Goal: Transaction & Acquisition: Purchase product/service

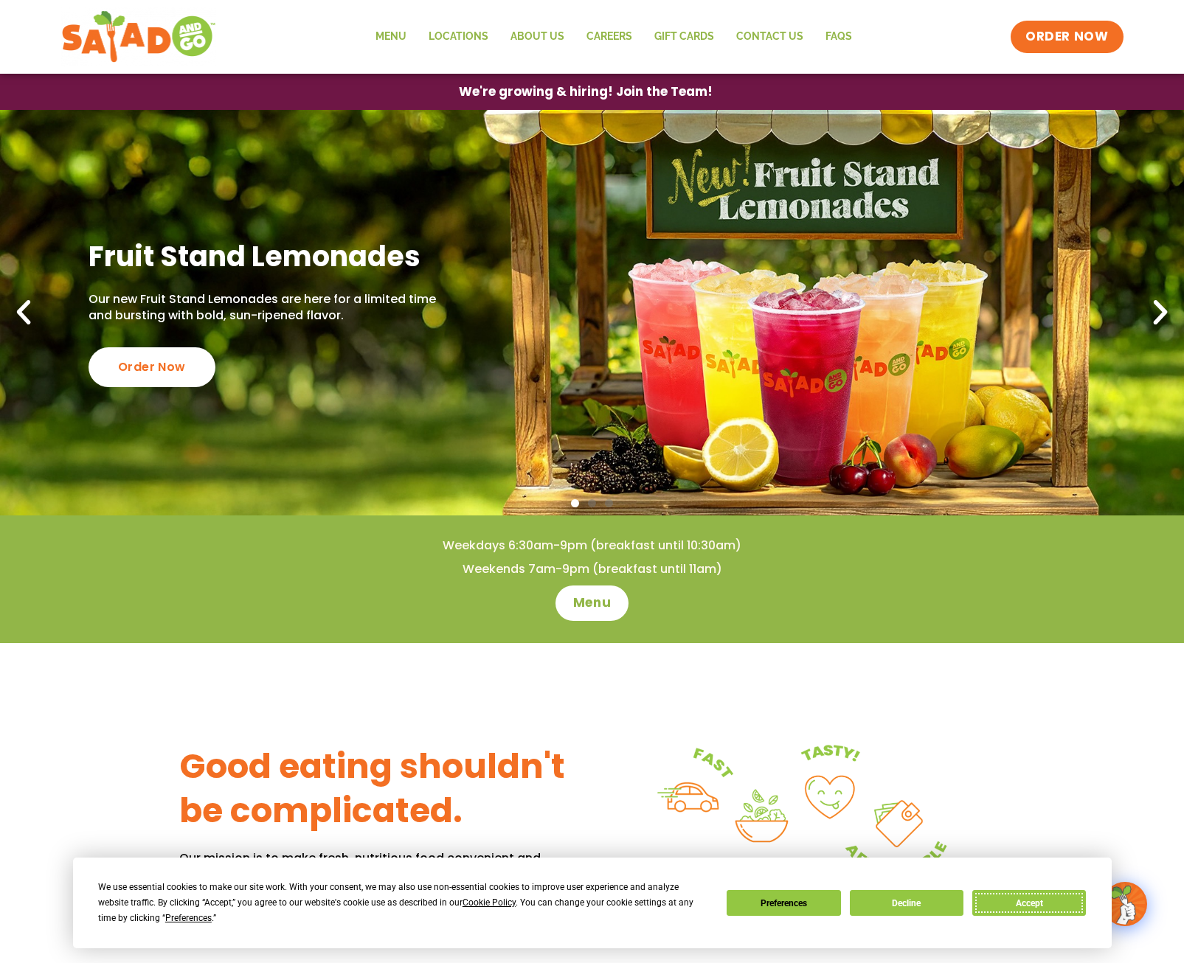
click at [1011, 898] on button "Accept" at bounding box center [1029, 903] width 114 height 26
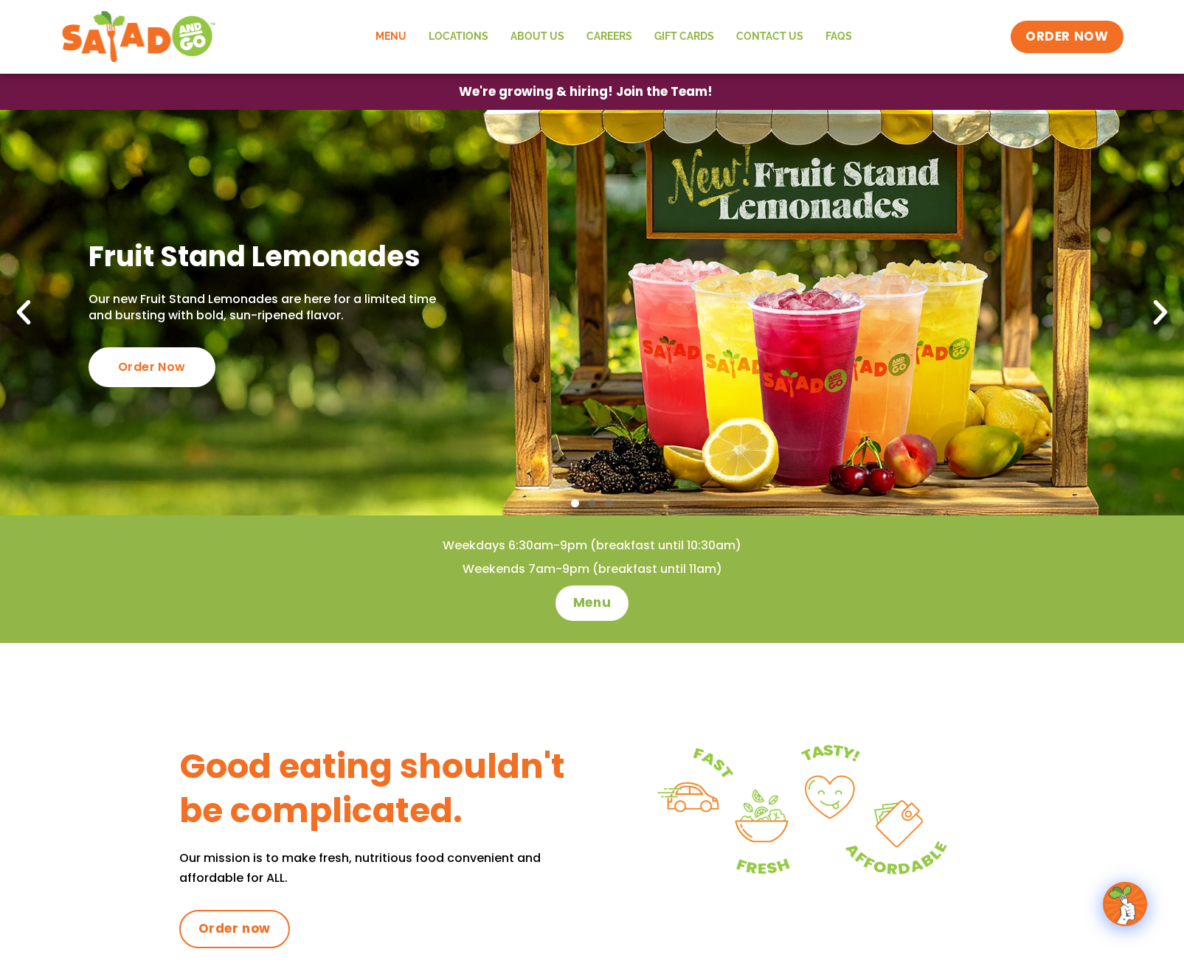
click at [398, 36] on link "Menu" at bounding box center [390, 37] width 53 height 34
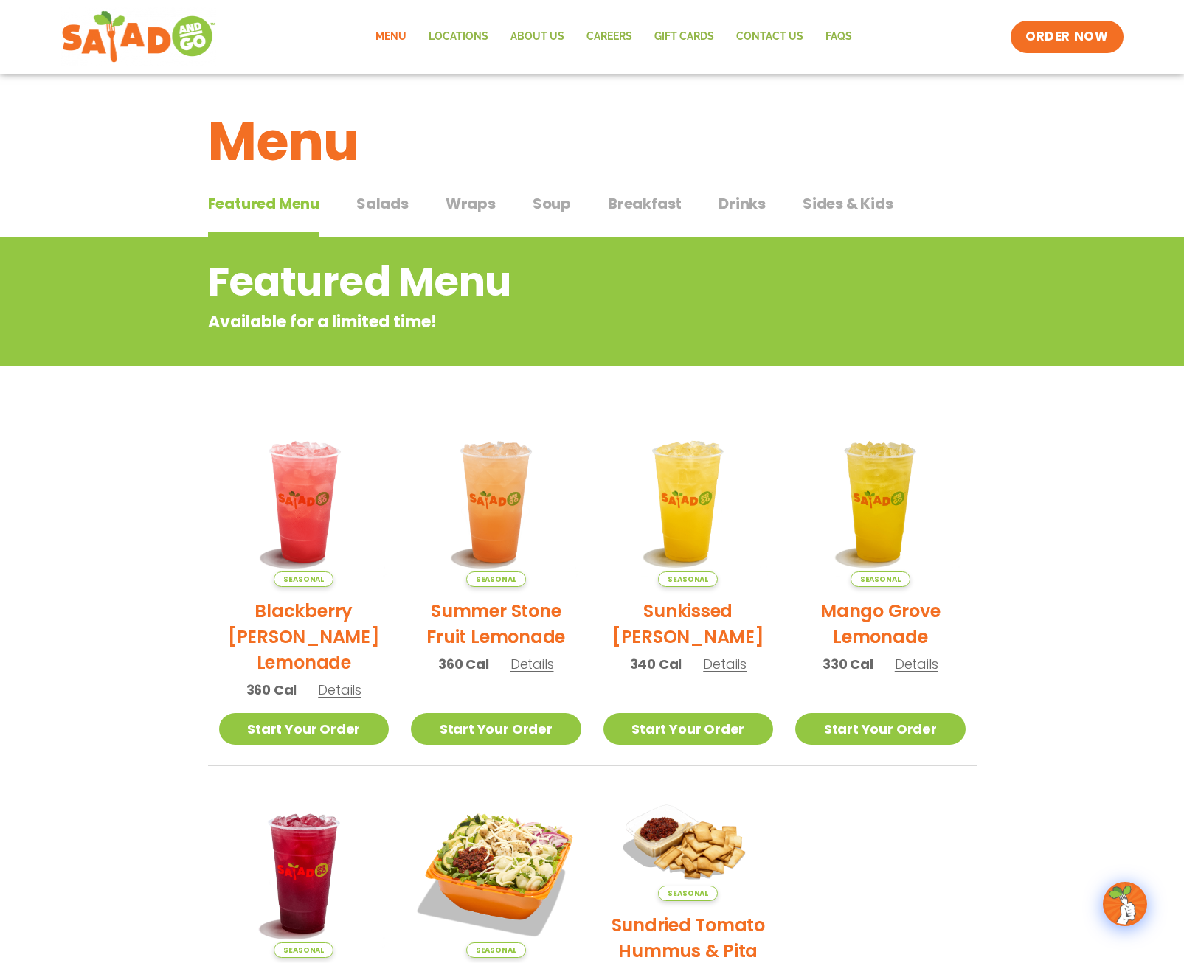
click at [396, 208] on span "Salads" at bounding box center [382, 204] width 52 height 22
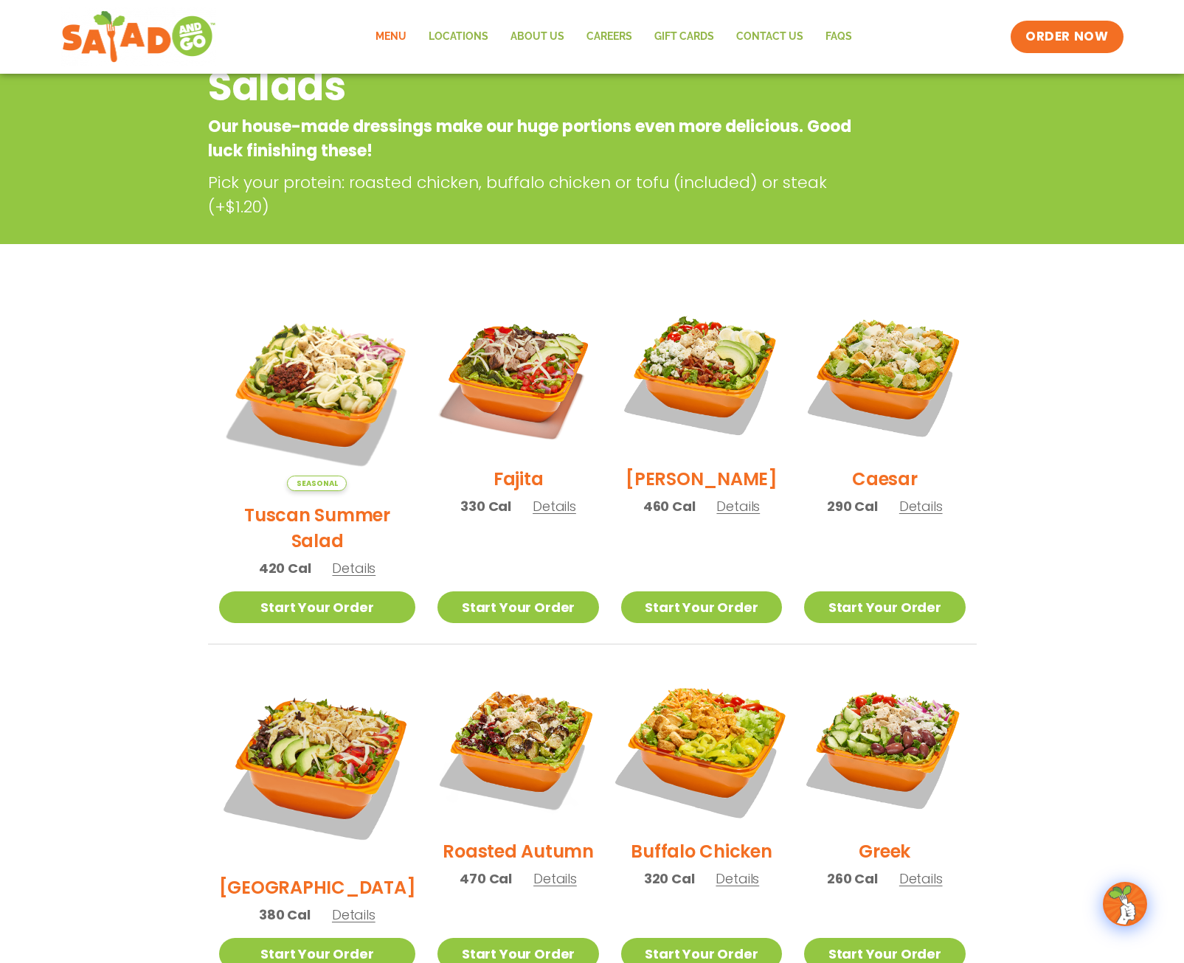
scroll to position [221, 0]
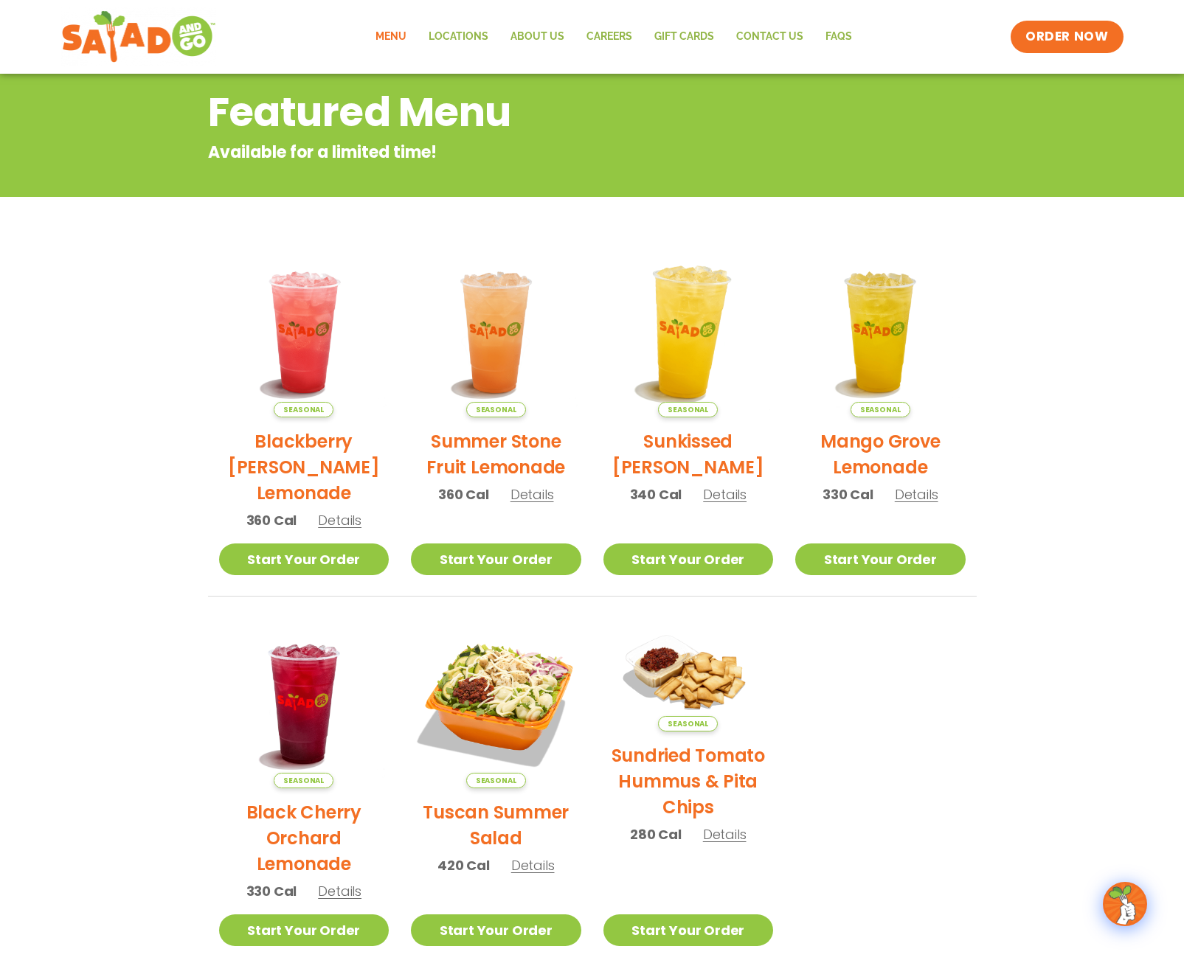
scroll to position [57, 0]
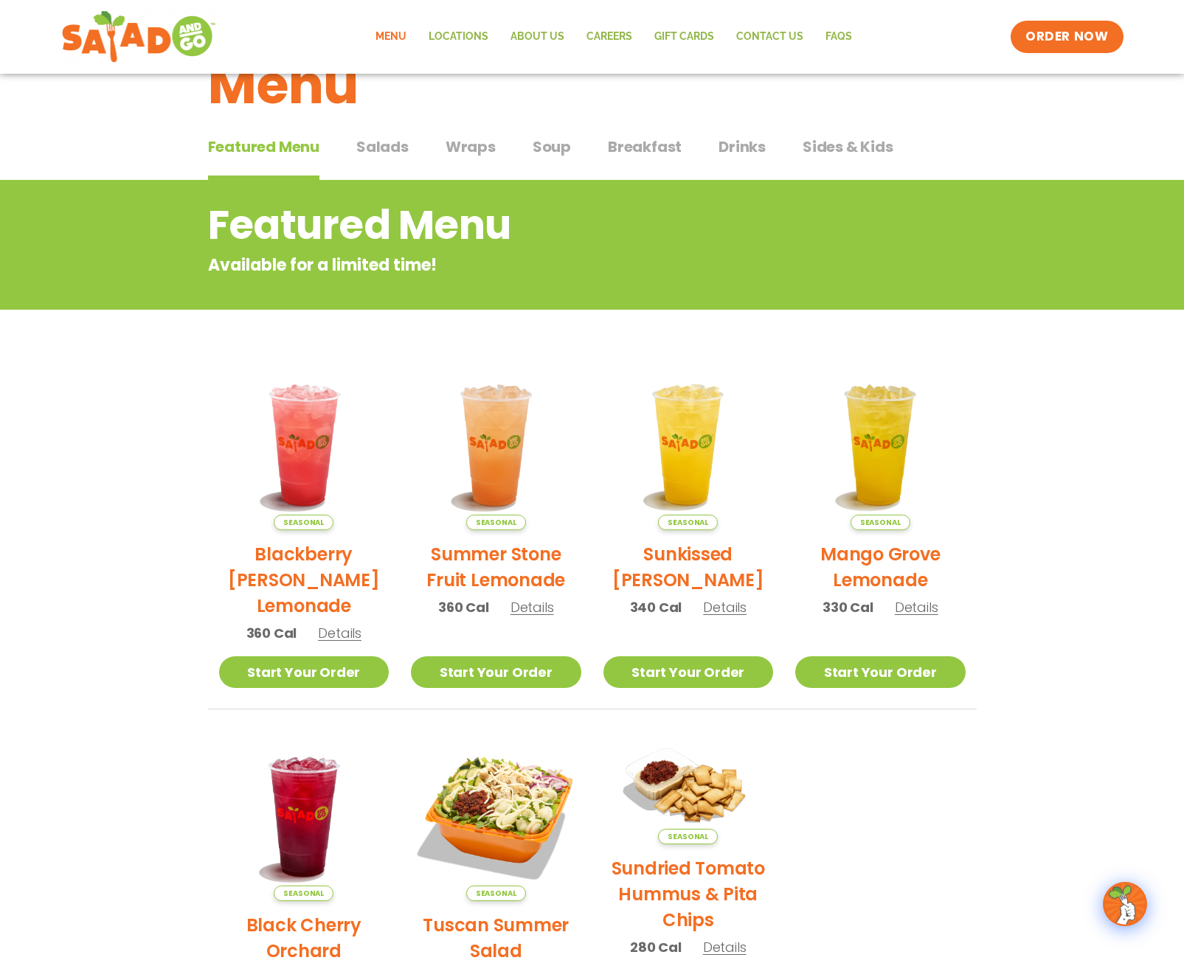
drag, startPoint x: 388, startPoint y: 152, endPoint x: 395, endPoint y: 156, distance: 7.6
click at [388, 152] on span "Salads" at bounding box center [382, 147] width 52 height 22
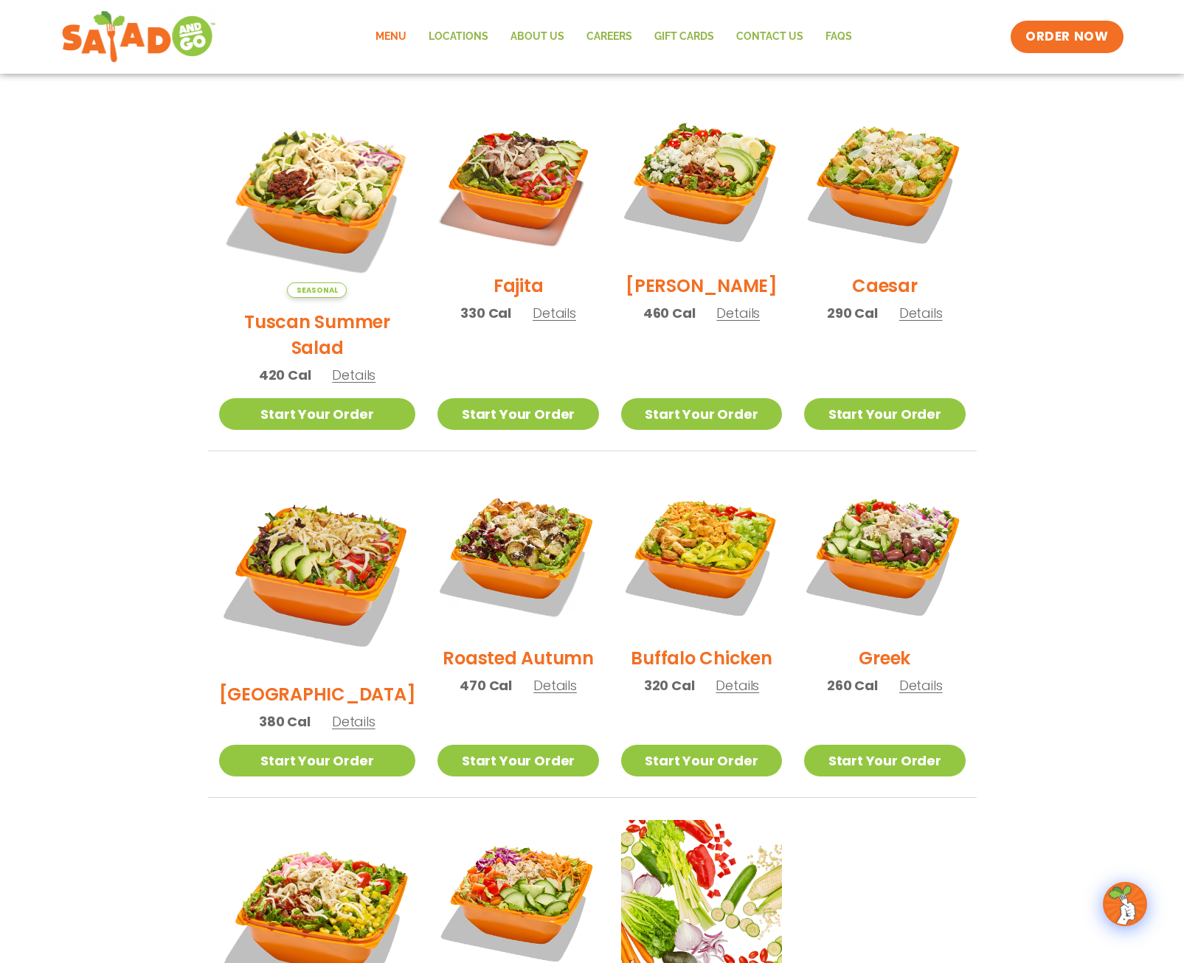
scroll to position [426, 0]
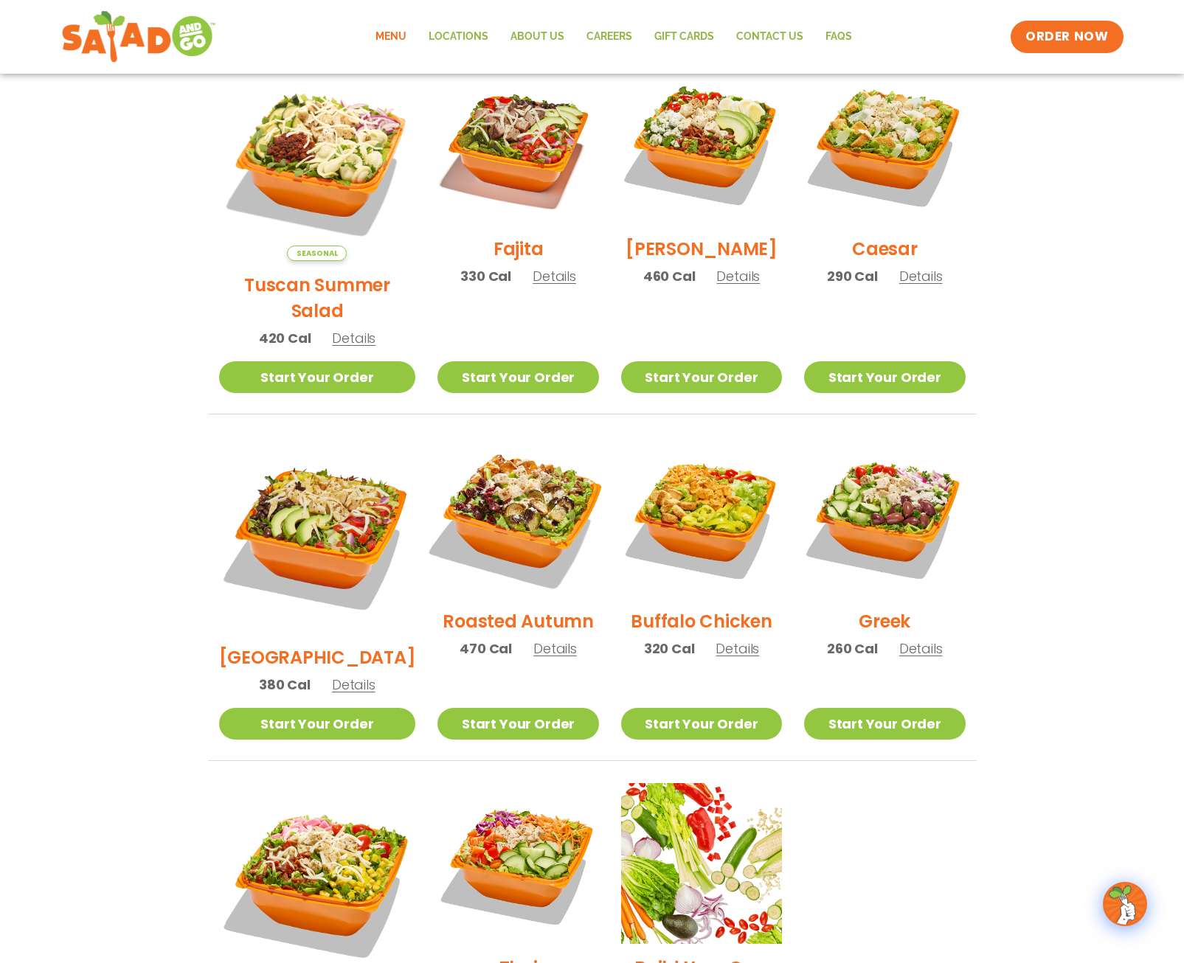
click at [506, 511] on img at bounding box center [517, 517] width 189 height 189
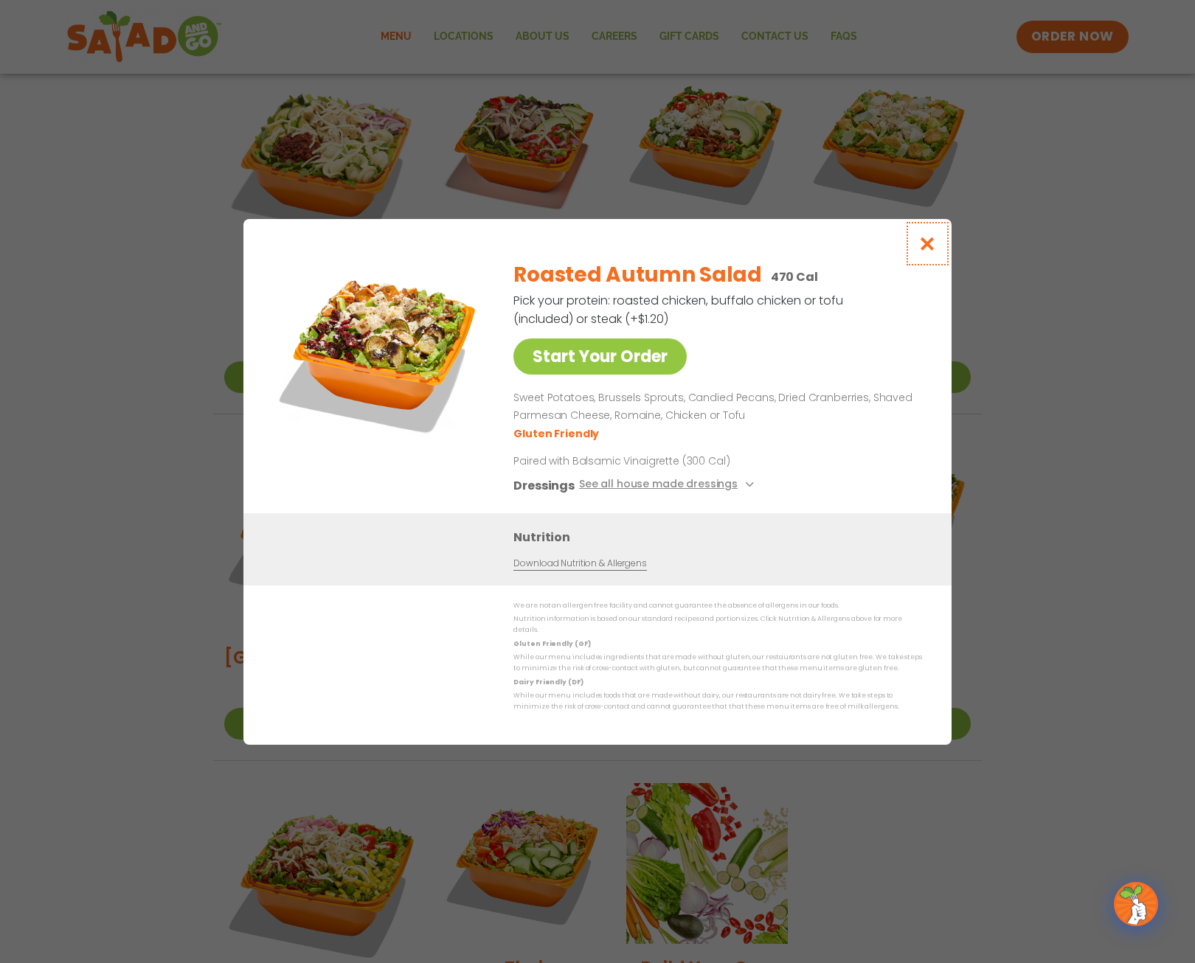
click at [929, 252] on icon "Close modal" at bounding box center [927, 243] width 18 height 15
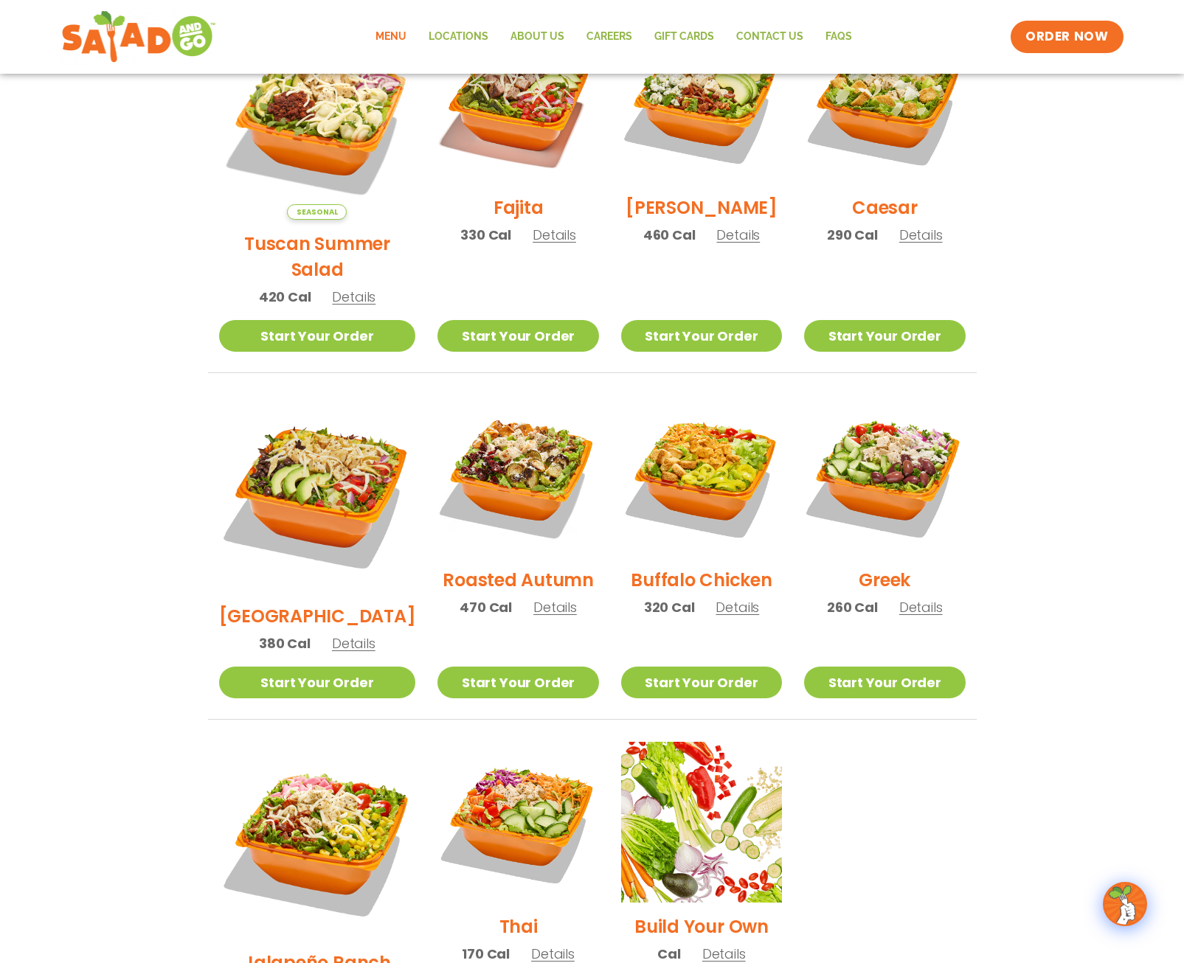
scroll to position [721, 0]
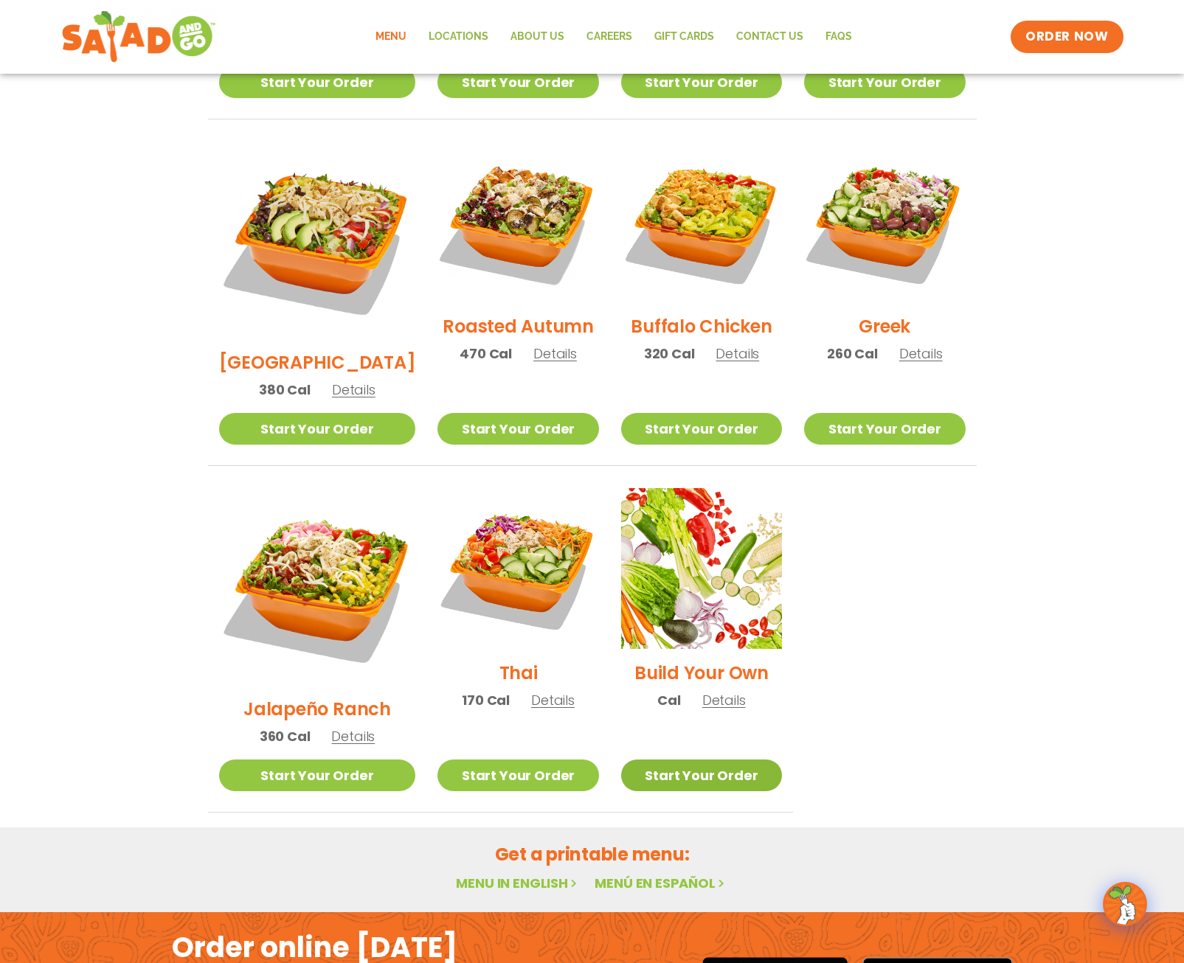
click at [752, 760] on link "Start Your Order" at bounding box center [701, 776] width 161 height 32
click at [691, 760] on link "Start Your Order" at bounding box center [701, 776] width 161 height 32
